Goal: Transaction & Acquisition: Purchase product/service

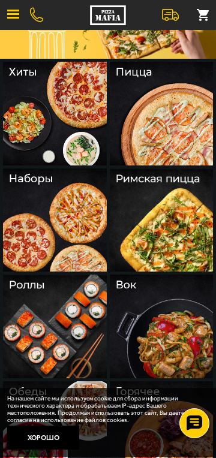
scroll to position [80, 0]
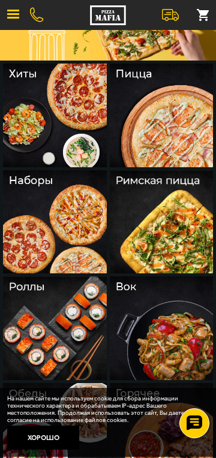
click at [92, 324] on img at bounding box center [55, 329] width 104 height 104
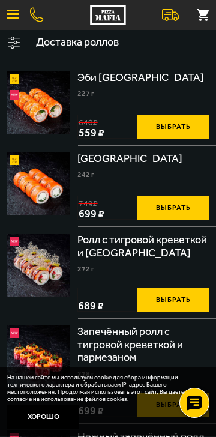
click at [52, 107] on img at bounding box center [38, 102] width 63 height 63
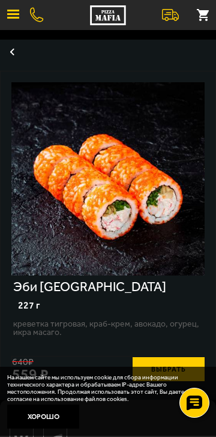
click at [16, 50] on button "button" at bounding box center [12, 52] width 24 height 24
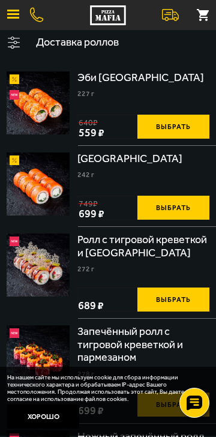
click at [182, 206] on button "Выбрать" at bounding box center [173, 208] width 72 height 24
click at [145, 208] on button "−" at bounding box center [149, 208] width 24 height 24
click at [173, 209] on button "Выбрать" at bounding box center [173, 208] width 72 height 24
click at [142, 209] on button "−" at bounding box center [149, 208] width 24 height 24
click at [167, 6] on button at bounding box center [170, 15] width 26 height 26
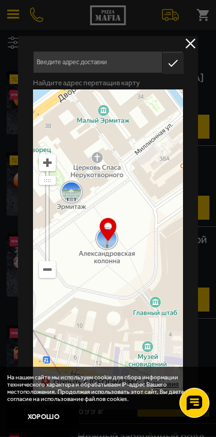
click at [186, 43] on button "delivery type" at bounding box center [190, 43] width 15 height 15
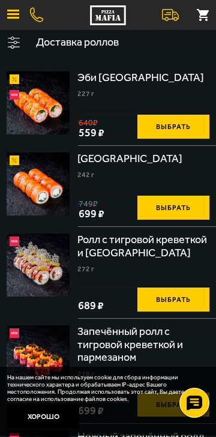
click at [195, 212] on button "Выбрать" at bounding box center [173, 208] width 72 height 24
click at [195, 15] on small "1" at bounding box center [196, 21] width 12 height 12
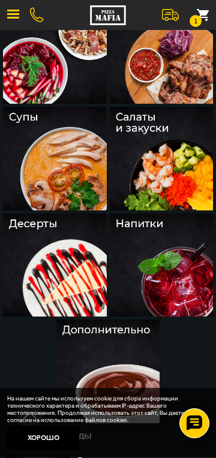
scroll to position [469, 0]
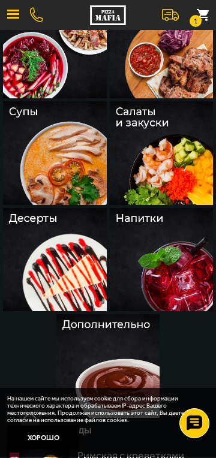
click at [186, 163] on img at bounding box center [162, 153] width 104 height 104
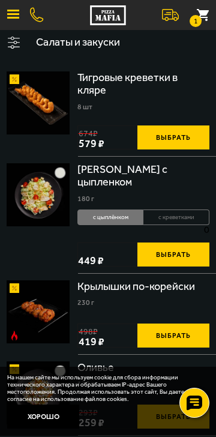
click at [155, 225] on li "с креветками" at bounding box center [176, 217] width 66 height 16
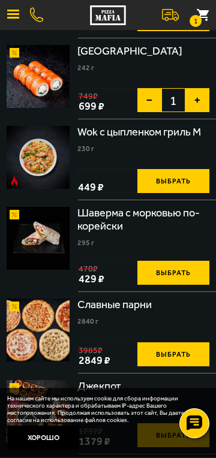
scroll to position [1335, 0]
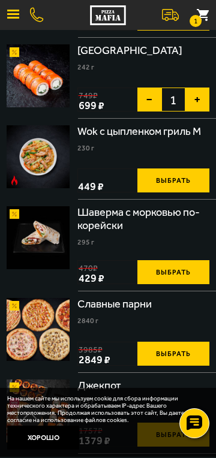
click at [37, 269] on img at bounding box center [38, 237] width 63 height 63
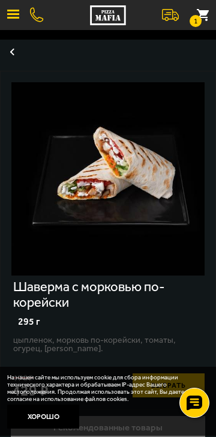
click at [8, 55] on button "button" at bounding box center [12, 52] width 24 height 24
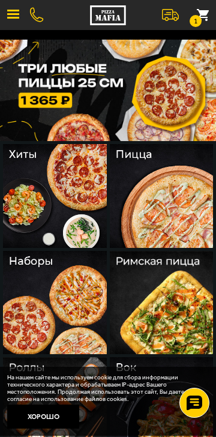
click at [165, 187] on img at bounding box center [162, 196] width 104 height 104
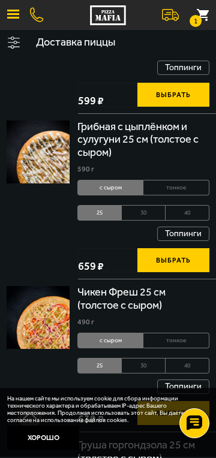
scroll to position [1923, 0]
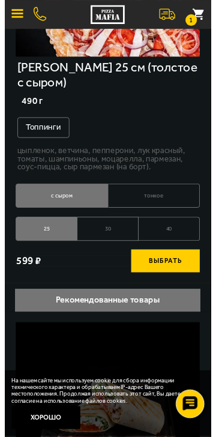
scroll to position [219, 0]
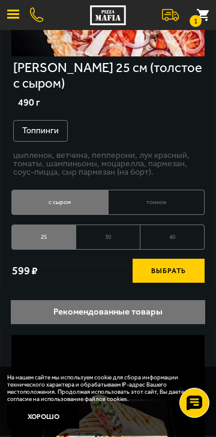
click at [158, 215] on li "тонкое" at bounding box center [157, 202] width 97 height 25
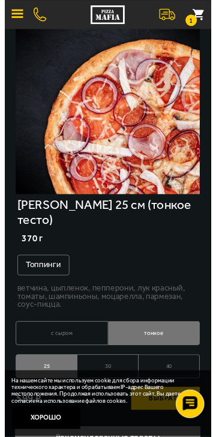
scroll to position [69, 0]
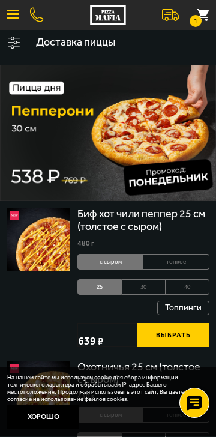
click at [164, 19] on button at bounding box center [170, 15] width 26 height 26
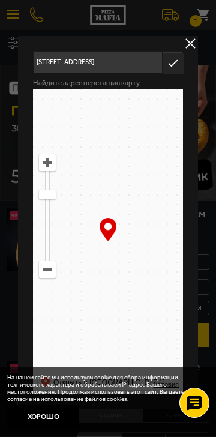
type input "[STREET_ADDRESS]"
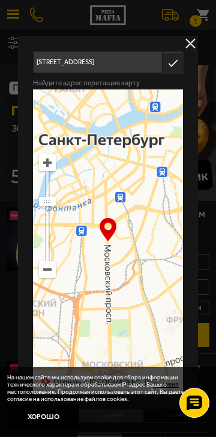
click at [0, 85] on div at bounding box center [108, 218] width 216 height 437
